Goal: Information Seeking & Learning: Learn about a topic

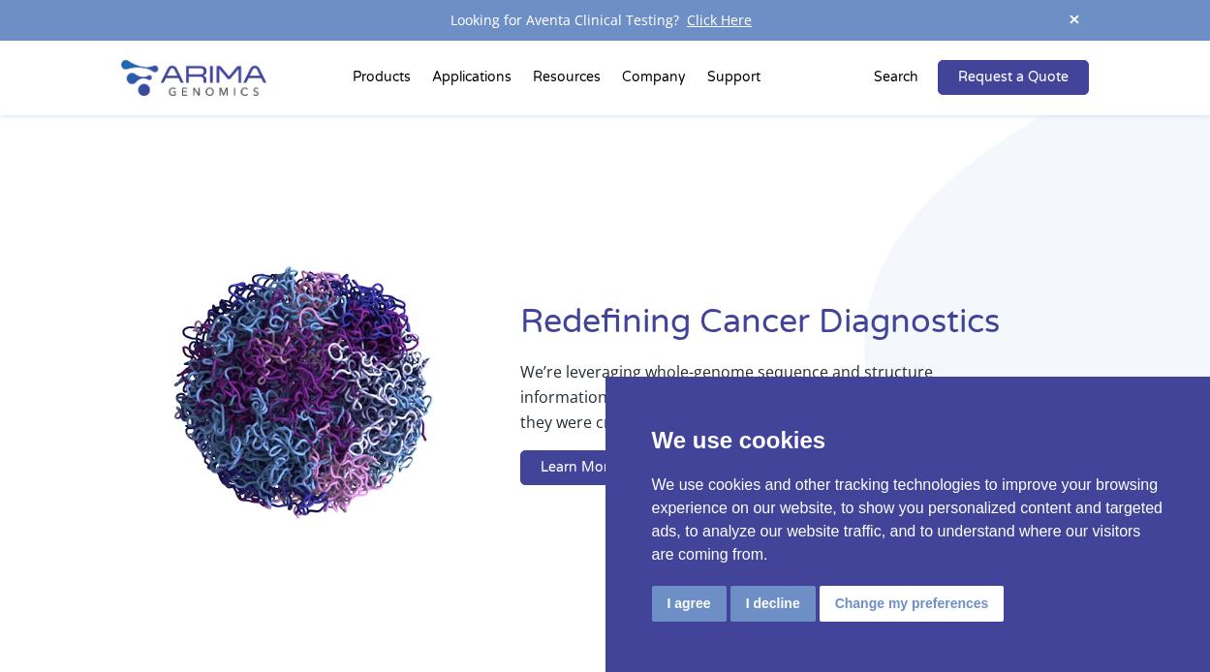
click at [774, 583] on div "We use cookies We use cookies and other tracking technologies to improve your b…" at bounding box center [907, 524] width 605 height 295
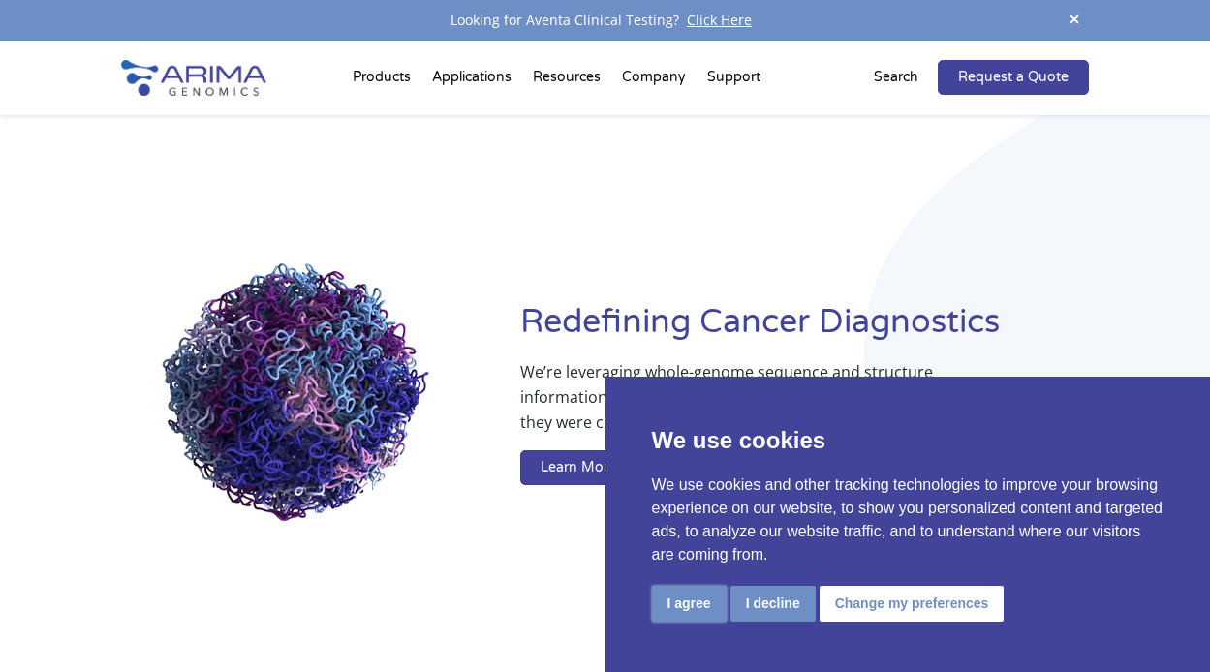
click at [696, 610] on button "I agree" at bounding box center [689, 604] width 75 height 36
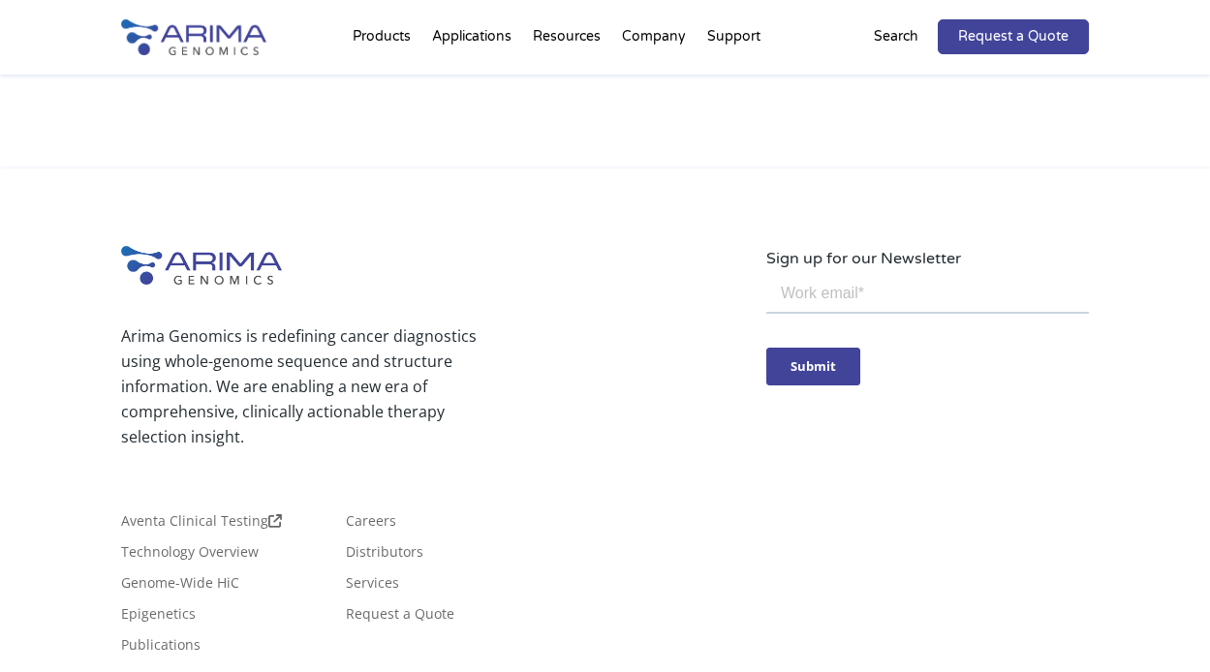
scroll to position [4574, 0]
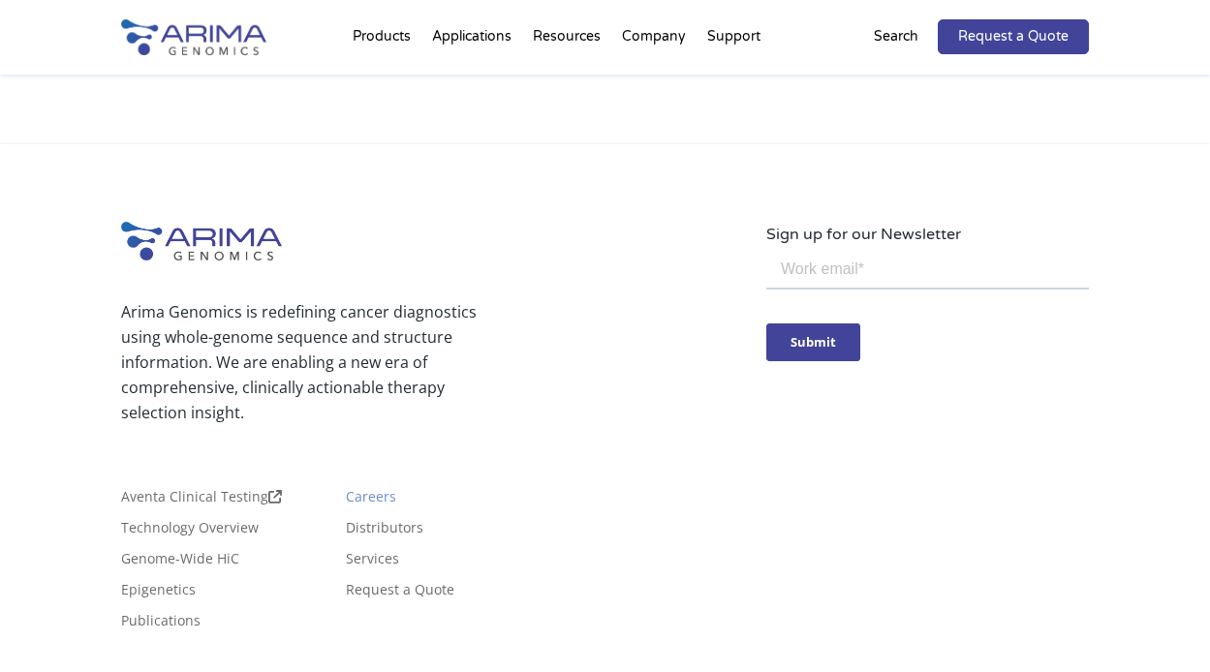
click at [367, 502] on link "Careers" at bounding box center [371, 500] width 50 height 21
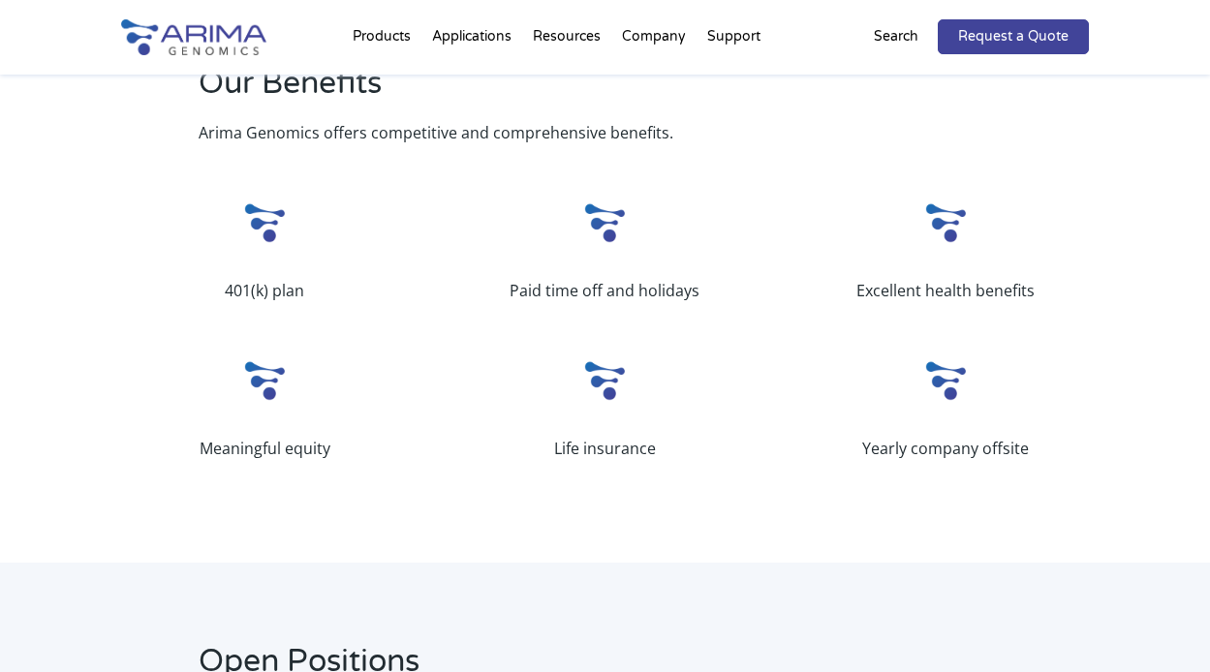
scroll to position [707, 0]
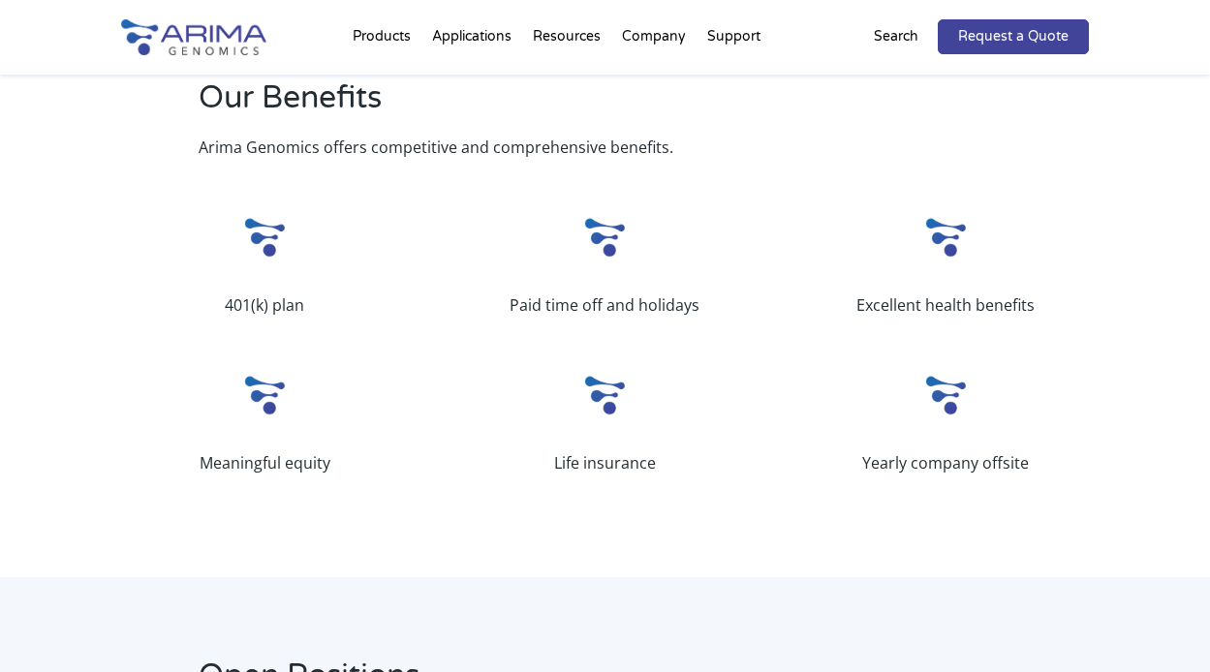
click at [618, 251] on img at bounding box center [604, 237] width 58 height 58
click at [621, 312] on p "Paid time off and holidays" at bounding box center [604, 304] width 287 height 25
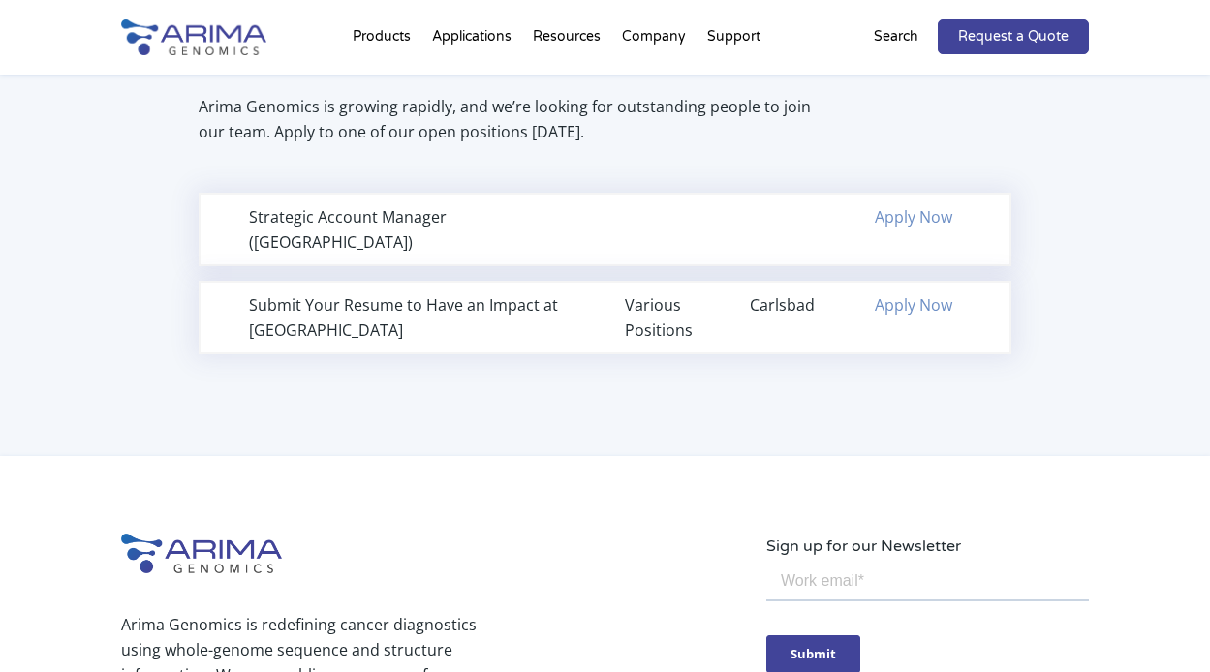
scroll to position [1336, 0]
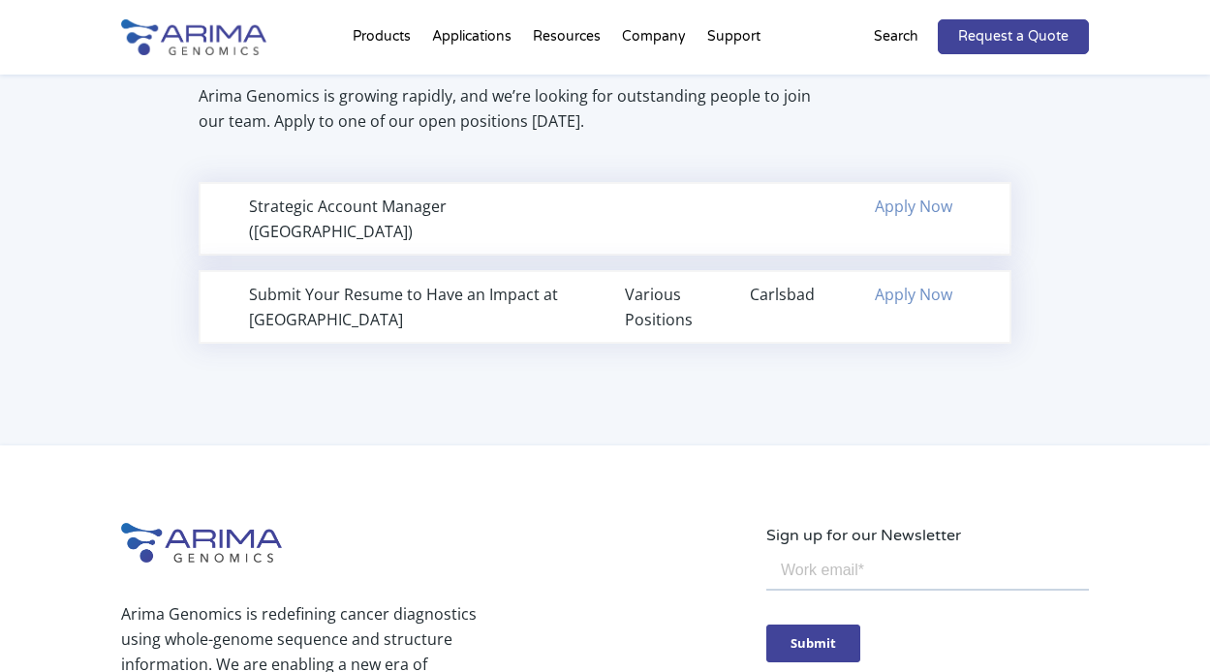
click at [940, 206] on link "Apply Now" at bounding box center [913, 206] width 77 height 21
